Goal: Find specific page/section: Find specific page/section

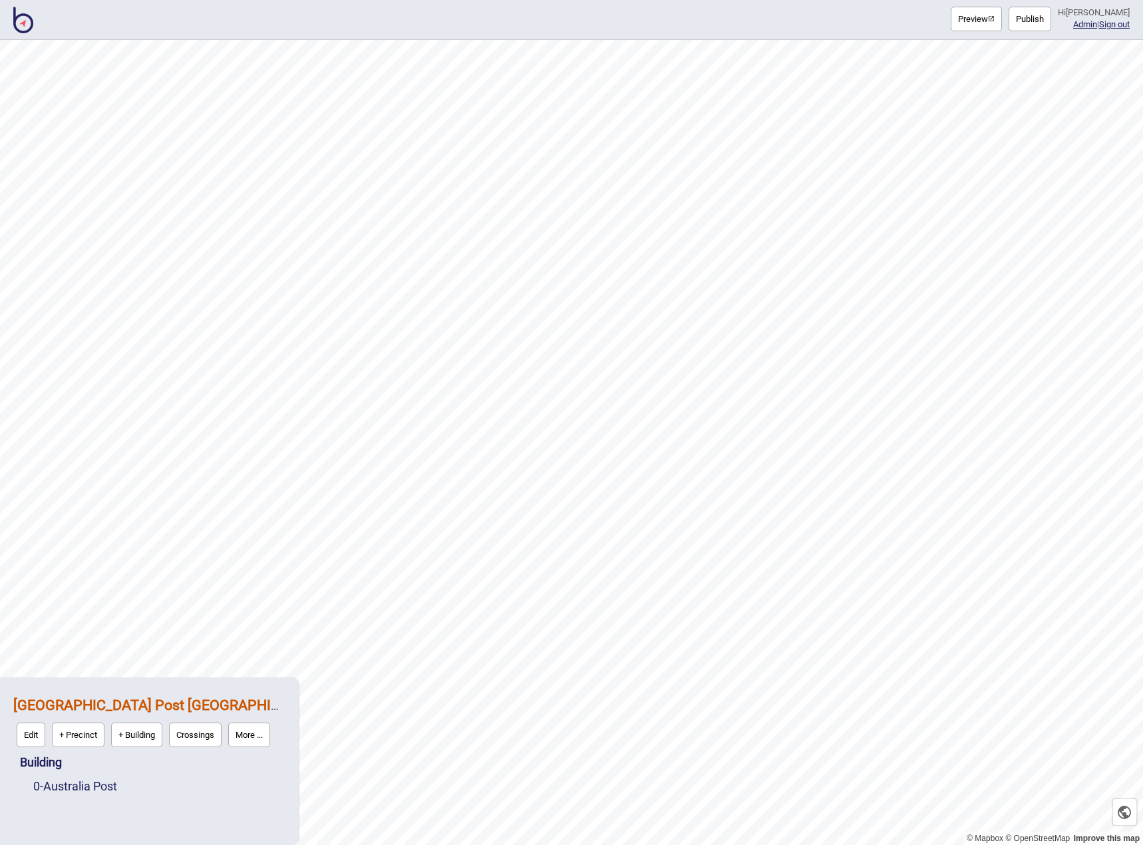
click at [24, 37] on div "Preview Publish Hi [PERSON_NAME] | Sign out" at bounding box center [571, 20] width 1143 height 40
click at [25, 27] on img at bounding box center [23, 20] width 20 height 27
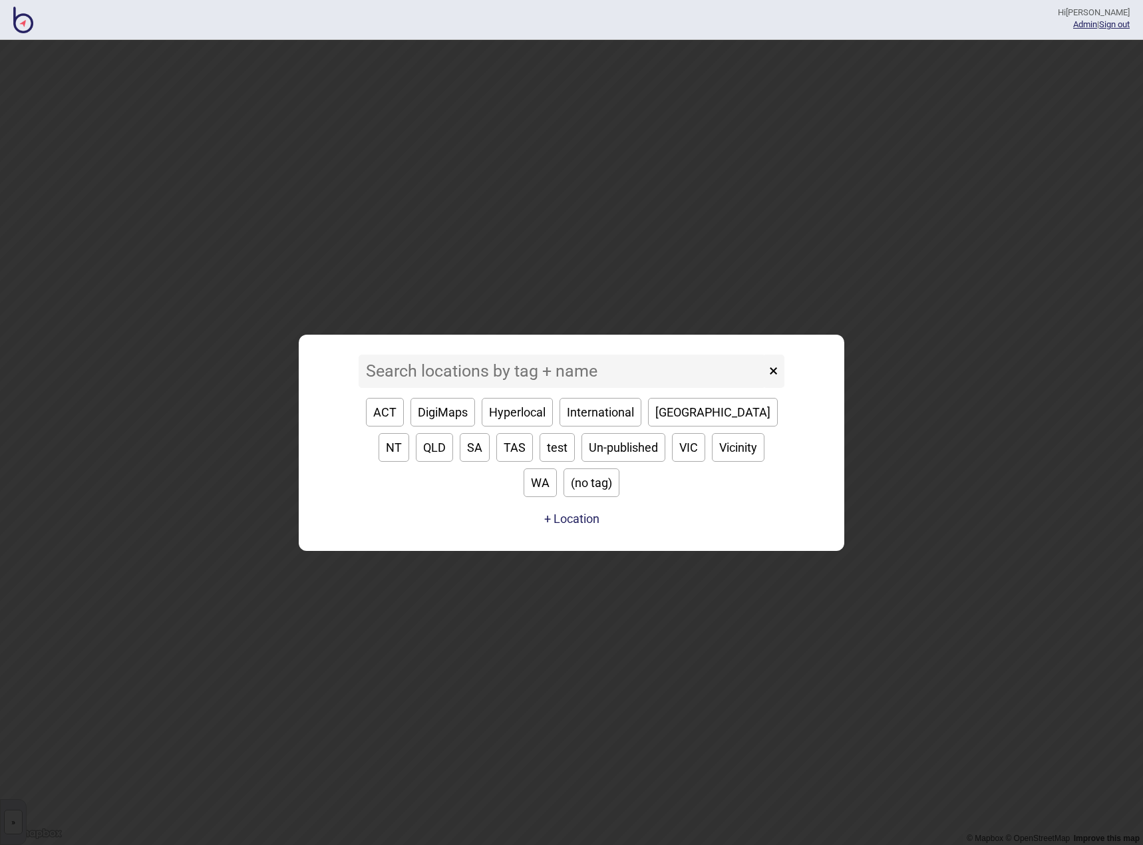
click at [669, 426] on button "[GEOGRAPHIC_DATA]" at bounding box center [713, 412] width 130 height 29
type input "[GEOGRAPHIC_DATA]"
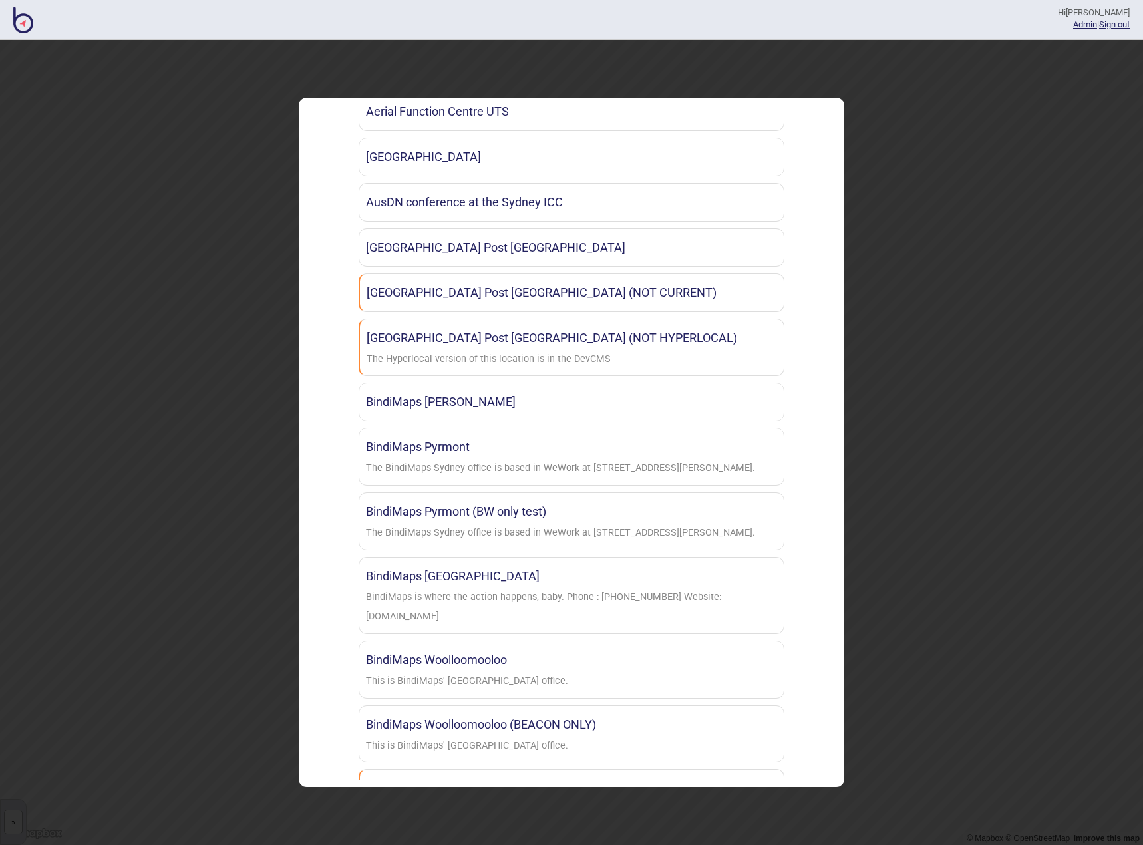
scroll to position [439, 0]
